Goal: Task Accomplishment & Management: Manage account settings

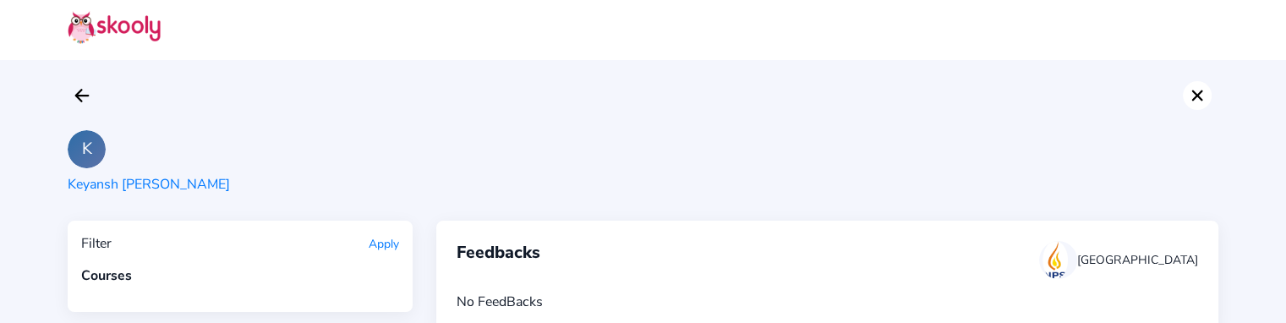
click at [1184, 92] on button at bounding box center [1197, 95] width 29 height 29
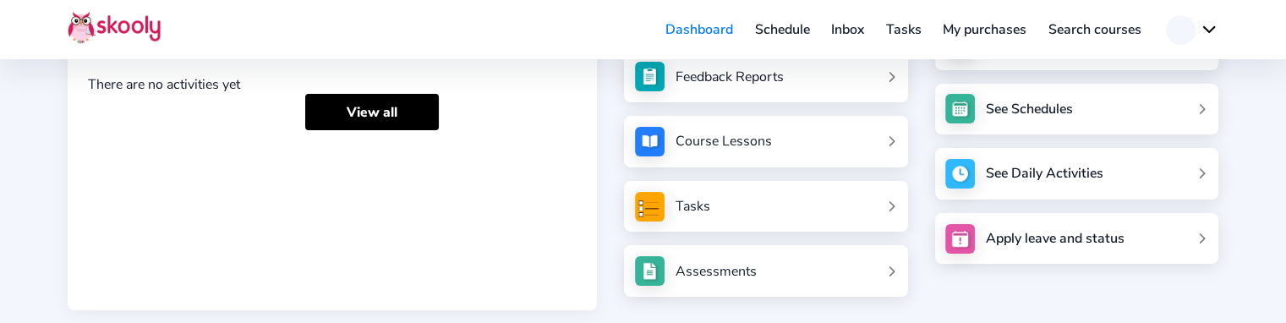
click at [1204, 38] on button at bounding box center [1192, 30] width 52 height 30
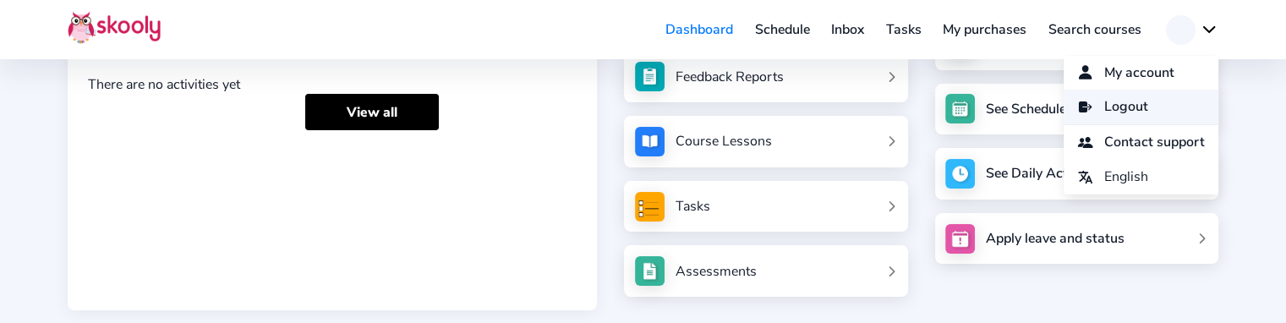
click at [1132, 92] on link "Logout" at bounding box center [1141, 107] width 155 height 35
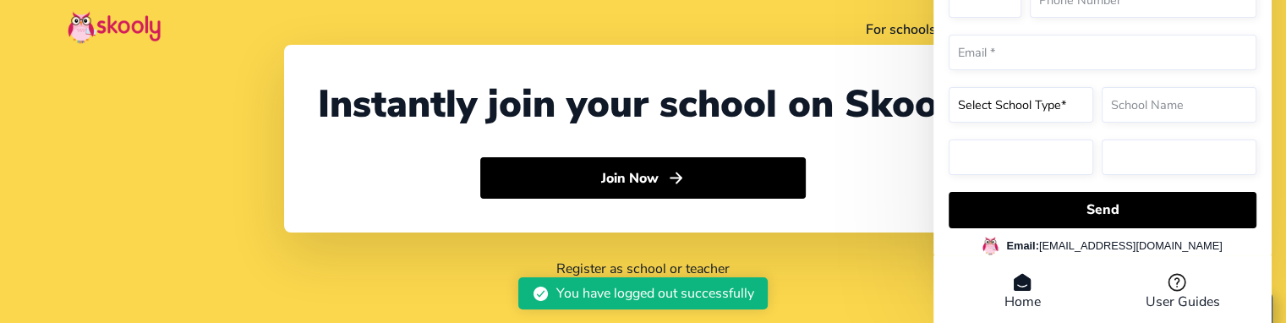
select select "91"
select select "[GEOGRAPHIC_DATA]"
select select "[GEOGRAPHIC_DATA]/[GEOGRAPHIC_DATA]"
click at [873, 18] on link "For schools" at bounding box center [901, 29] width 92 height 27
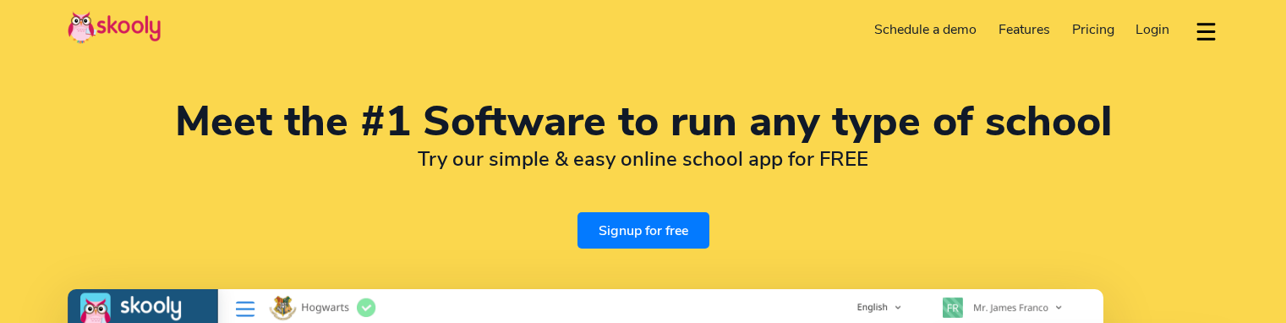
select select "en"
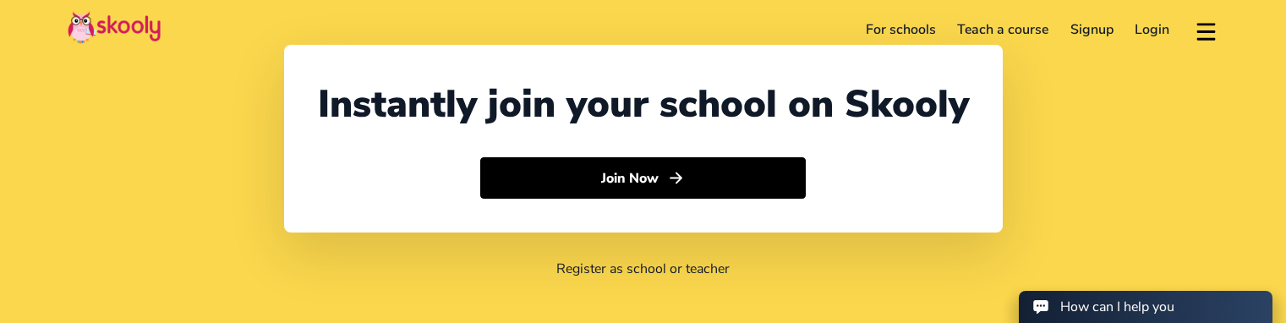
select select "91"
select select "[GEOGRAPHIC_DATA]"
select select "[GEOGRAPHIC_DATA]/[GEOGRAPHIC_DATA]"
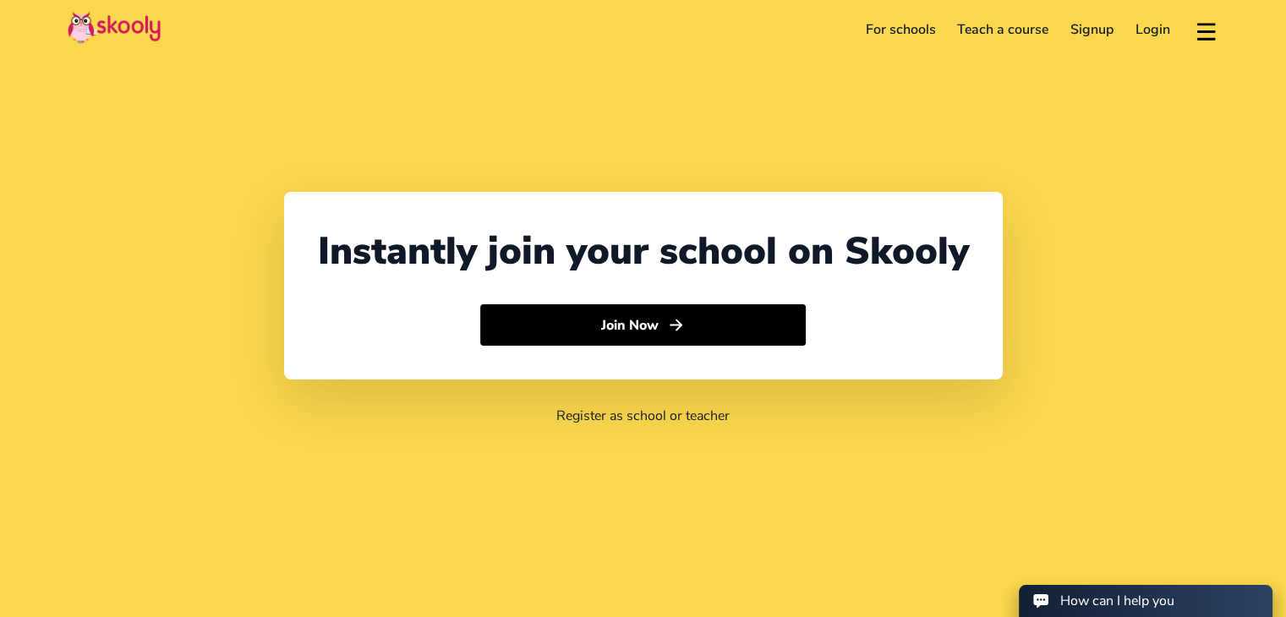
click at [1151, 35] on link "Login" at bounding box center [1152, 29] width 57 height 27
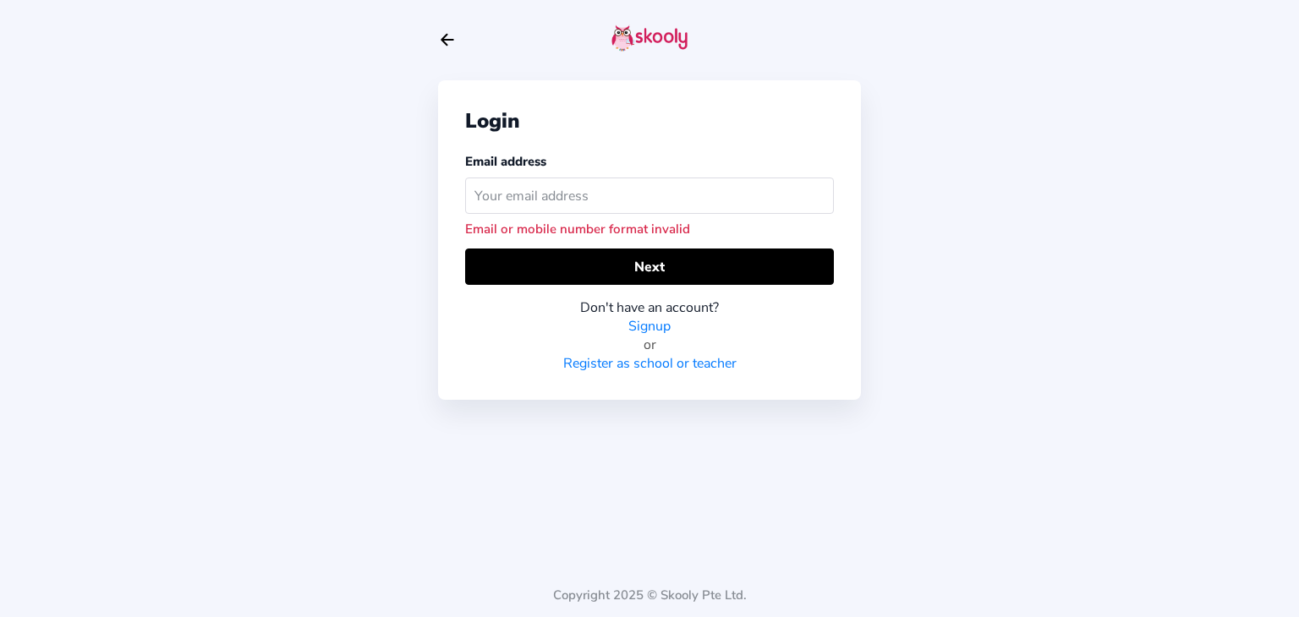
type input "[EMAIL_ADDRESS][DOMAIN_NAME]"
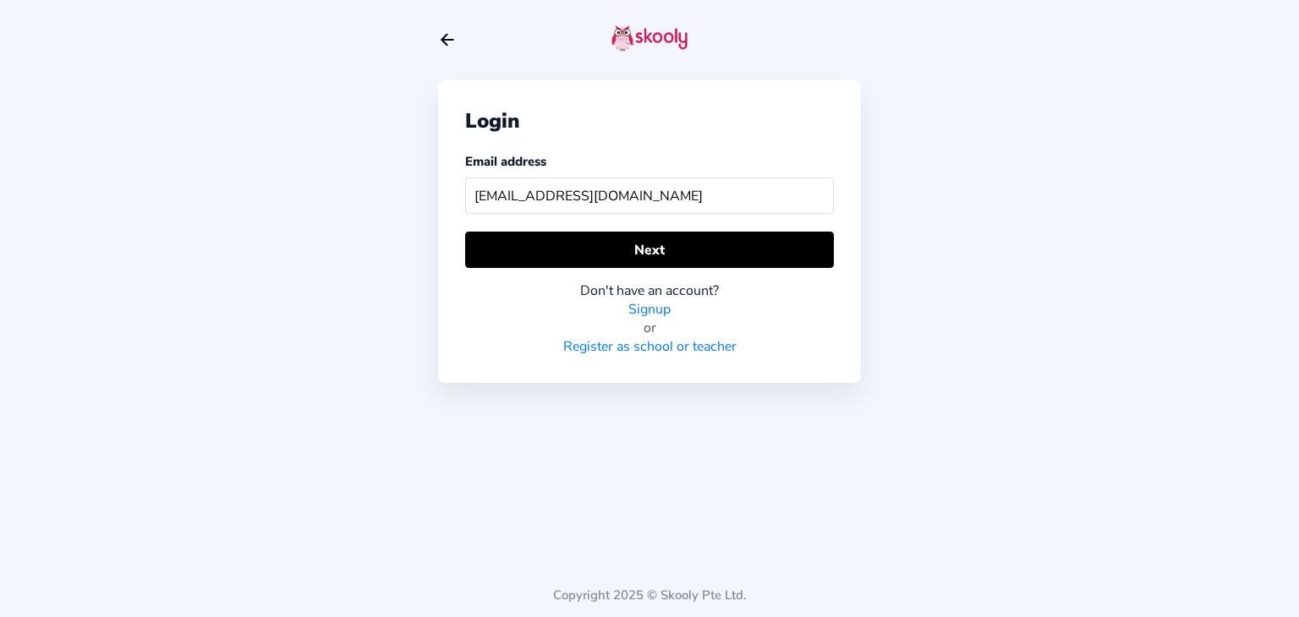
drag, startPoint x: 676, startPoint y: 192, endPoint x: 299, endPoint y: 218, distance: 378.0
click at [299, 218] on div "Login Email address imranmother@mailinator.com Next Don't have an account? Sign…" at bounding box center [649, 308] width 1299 height 617
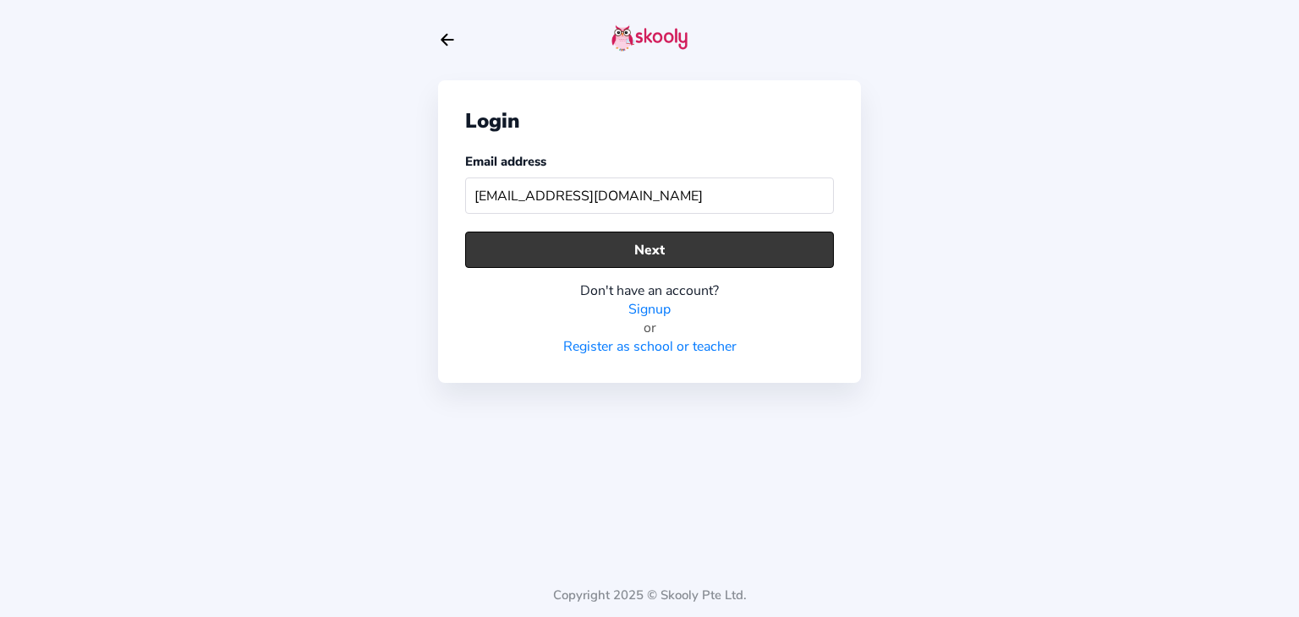
type input "getskoolyschool123@mailinator.com"
click at [638, 264] on button "Next" at bounding box center [649, 250] width 369 height 36
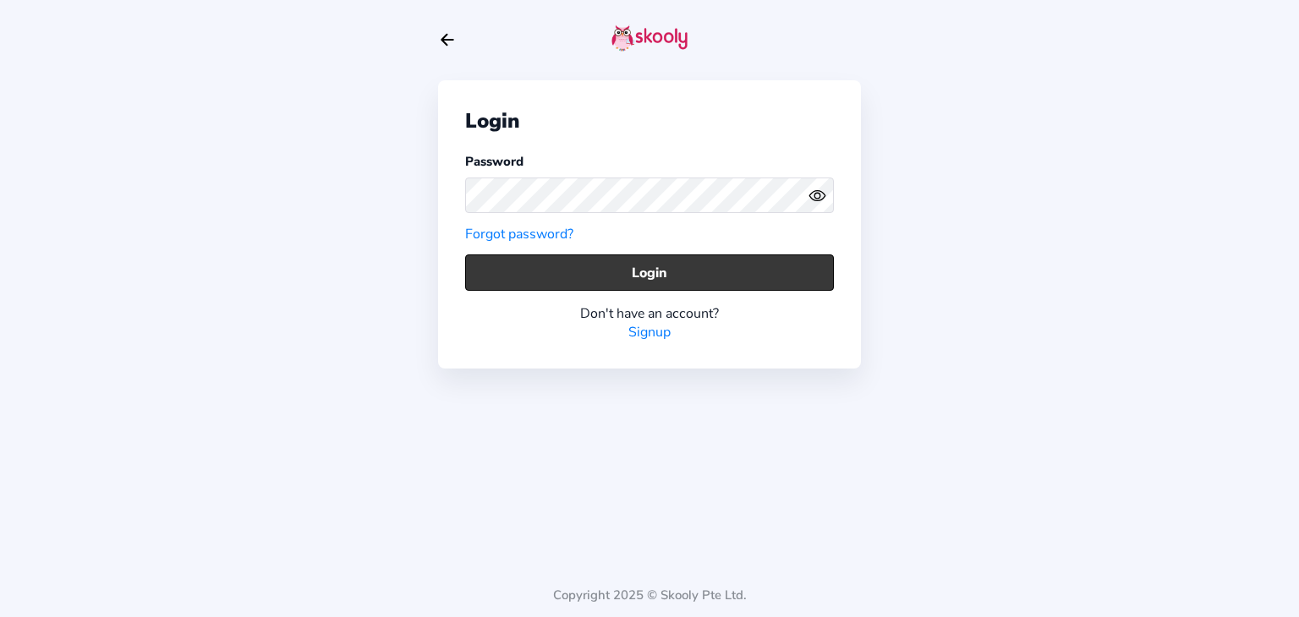
click at [657, 265] on button "Login" at bounding box center [649, 272] width 369 height 36
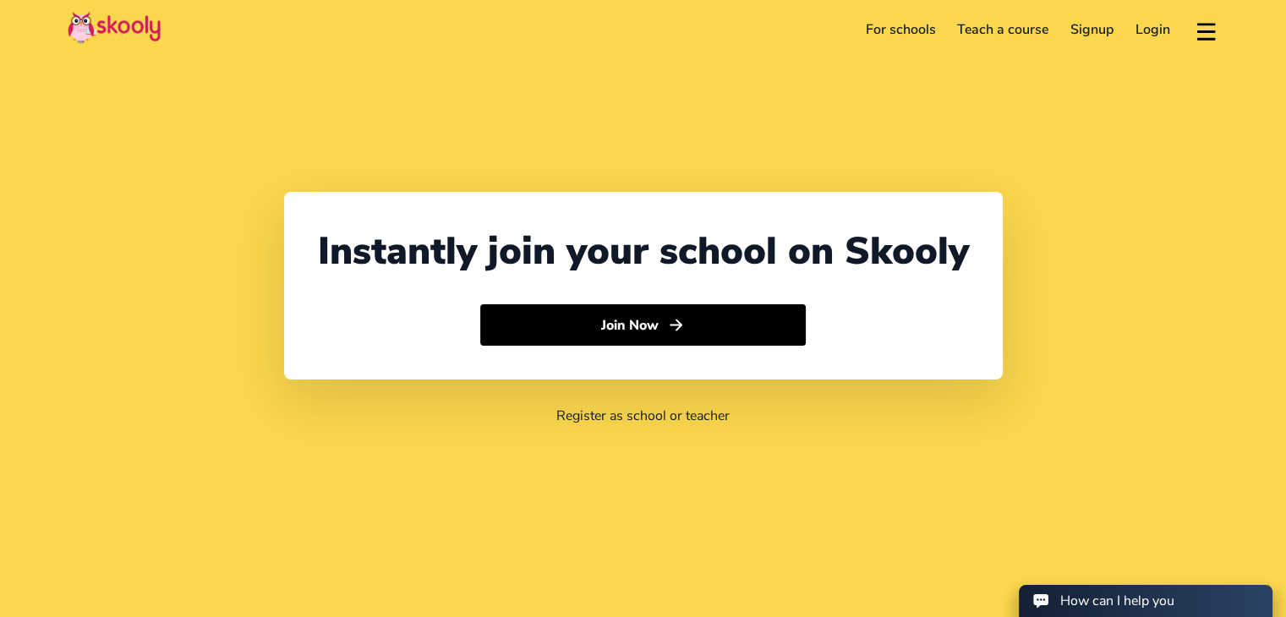
select select "91"
select select "[GEOGRAPHIC_DATA]"
select select "[GEOGRAPHIC_DATA]/[GEOGRAPHIC_DATA]"
click at [1155, 27] on link "Login" at bounding box center [1152, 29] width 57 height 27
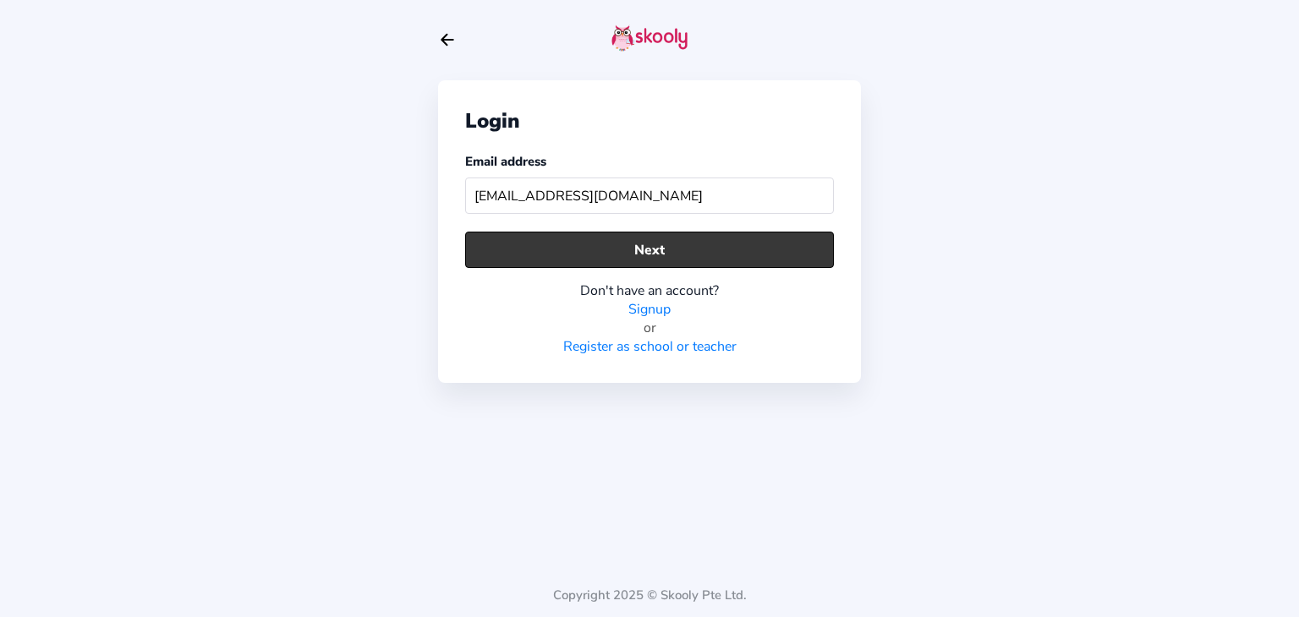
type input "imranmother@mailinator.com"
click at [769, 249] on button "Next" at bounding box center [649, 250] width 369 height 36
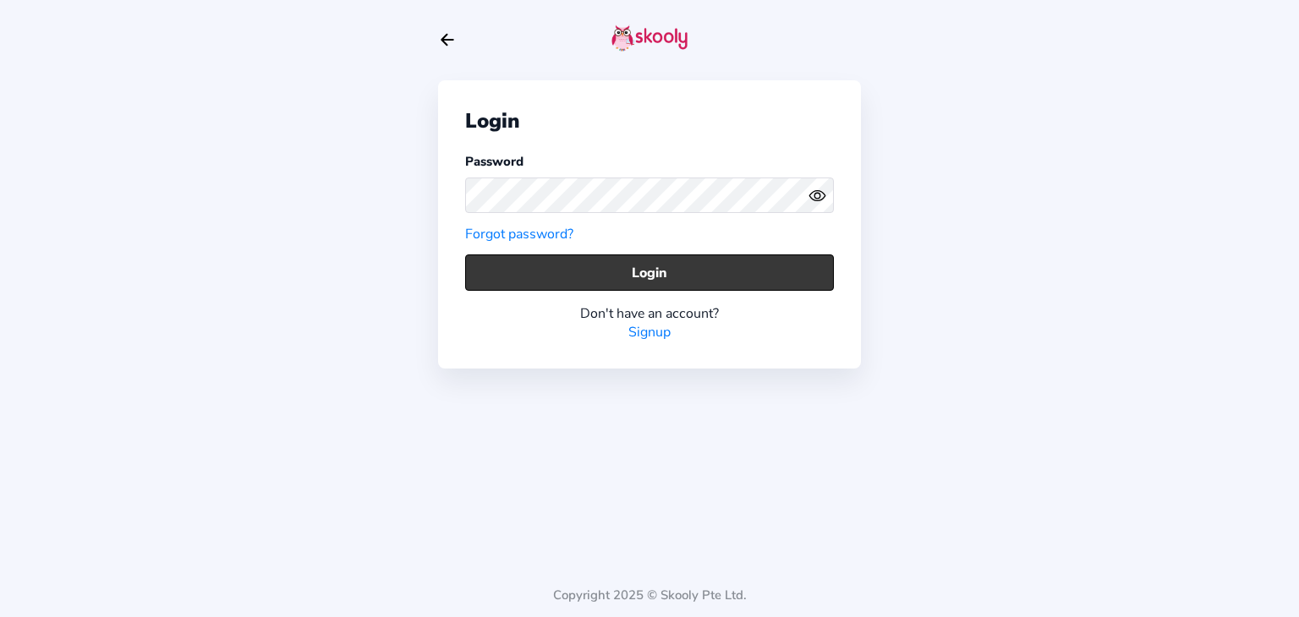
click at [626, 265] on button "Login" at bounding box center [649, 272] width 369 height 36
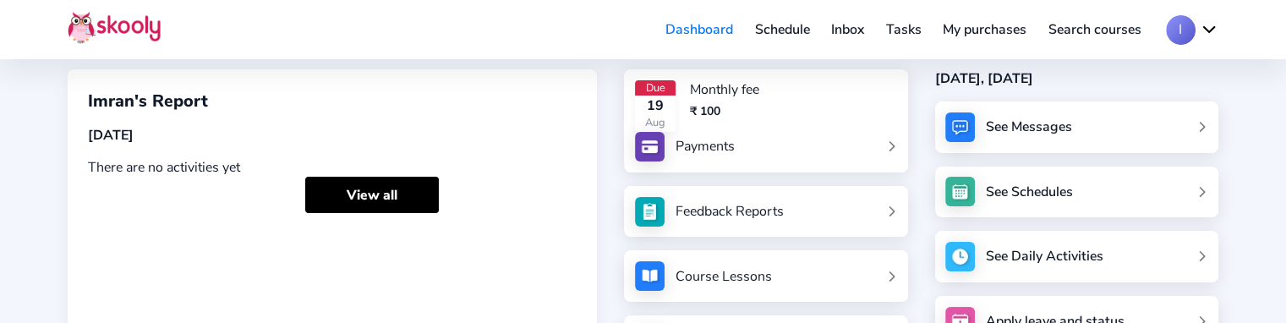
scroll to position [169, 0]
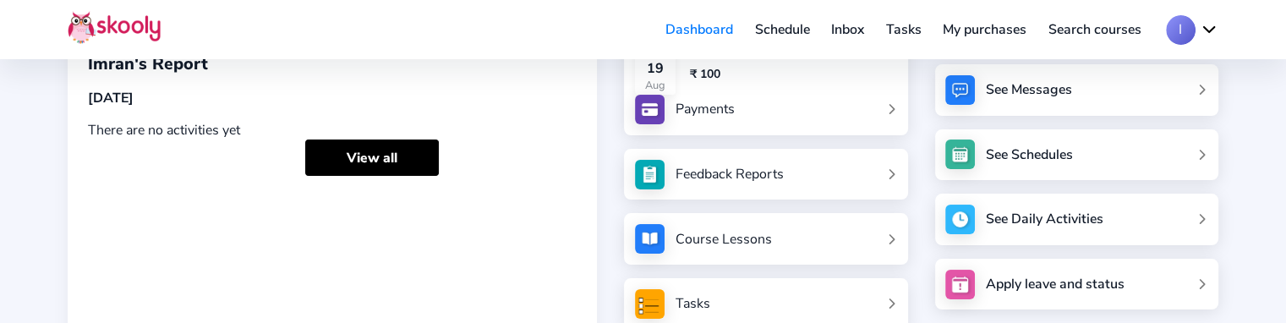
click at [707, 174] on div "Feedback Reports" at bounding box center [730, 174] width 108 height 19
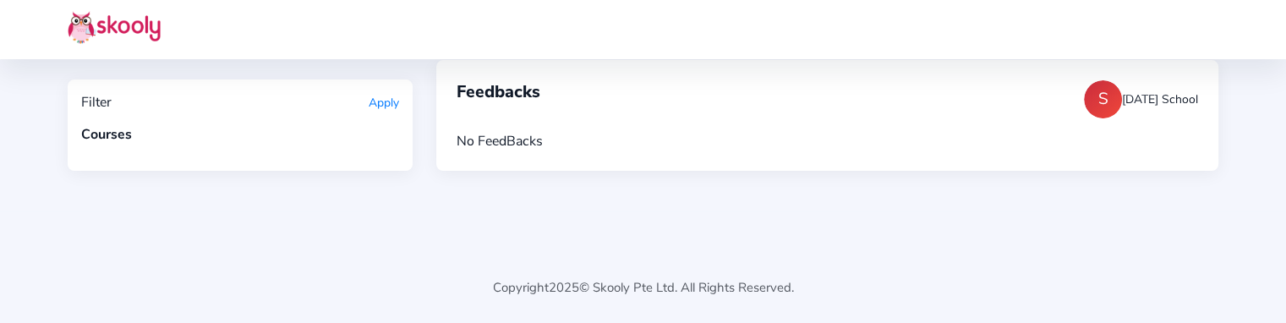
scroll to position [160, 0]
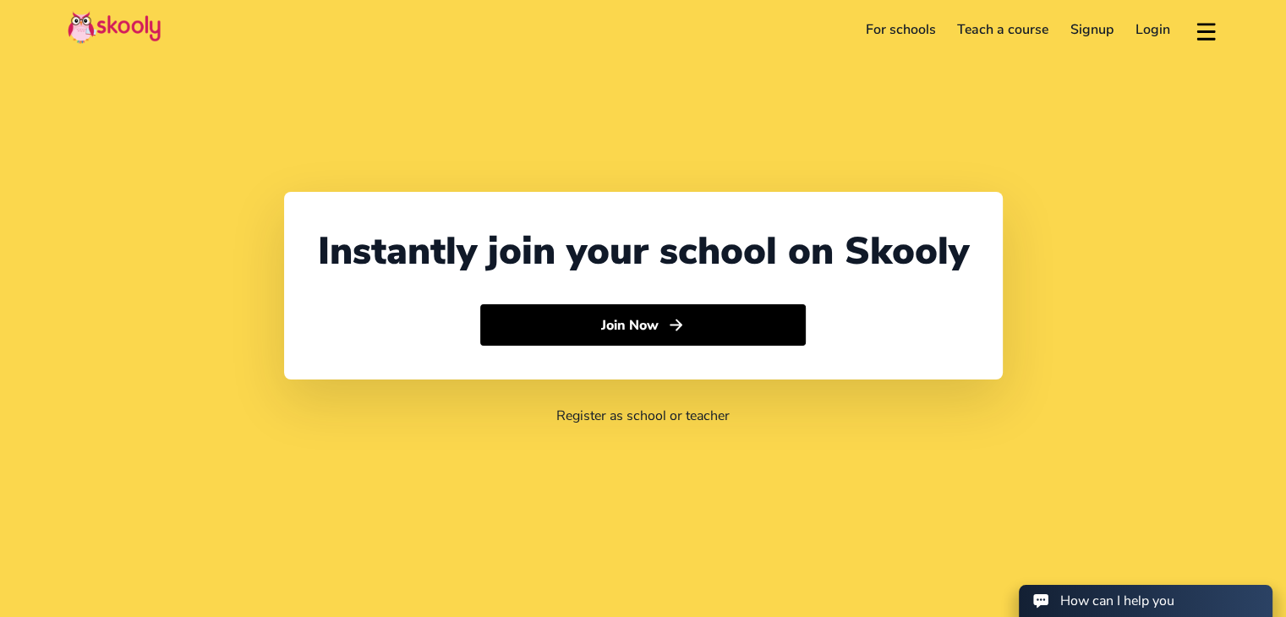
select select "91"
select select "[GEOGRAPHIC_DATA]"
select select "[GEOGRAPHIC_DATA]/[GEOGRAPHIC_DATA]"
click at [1145, 162] on div "Instantly join your school on Skooly Join Now Register as school or teacher" at bounding box center [643, 308] width 1286 height 617
